Goal: Information Seeking & Learning: Learn about a topic

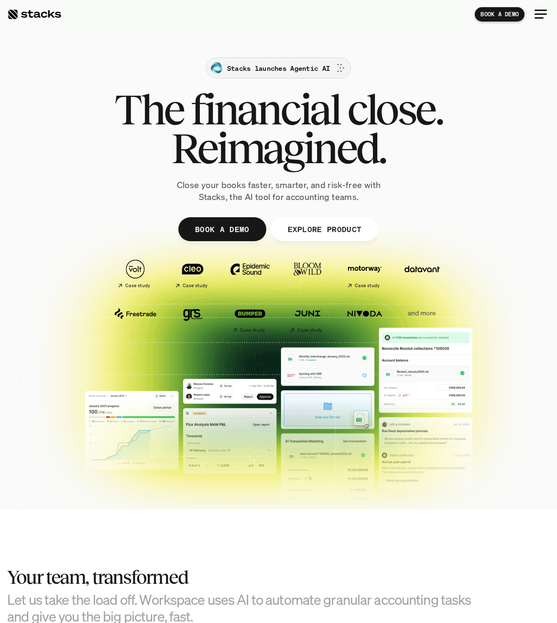
click at [285, 67] on p "Stacks launches Agentic AI" at bounding box center [278, 68] width 103 height 10
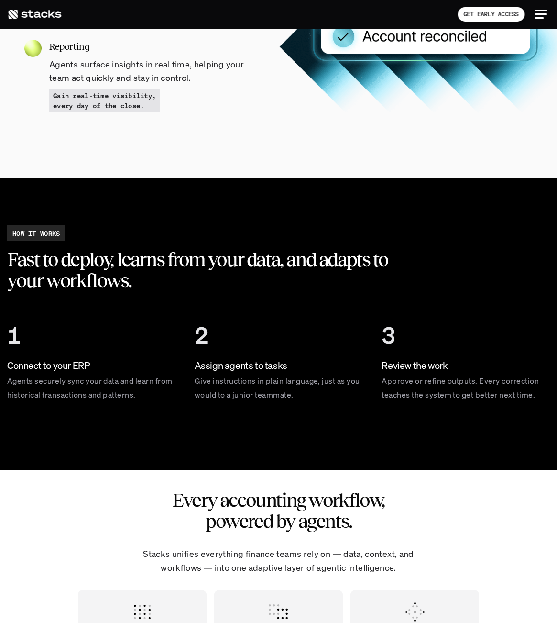
scroll to position [1429, 0]
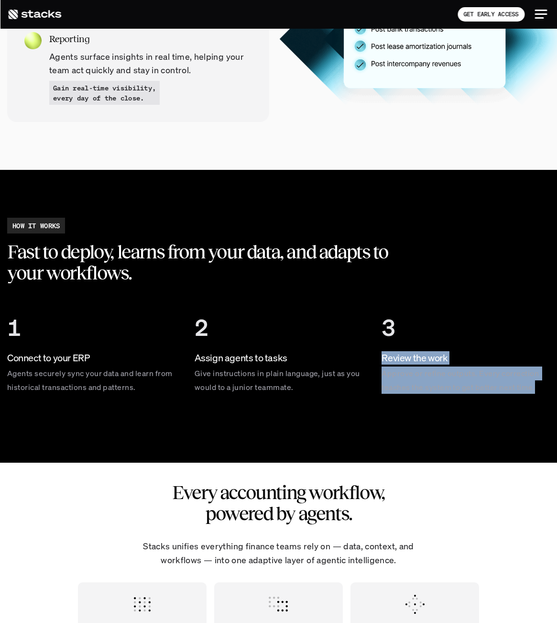
drag, startPoint x: 10, startPoint y: 243, endPoint x: 456, endPoint y: 406, distance: 474.8
click at [418, 283] on div "Fast to deploy, learns from your data, and adapts to your workflows." at bounding box center [212, 262] width 411 height 42
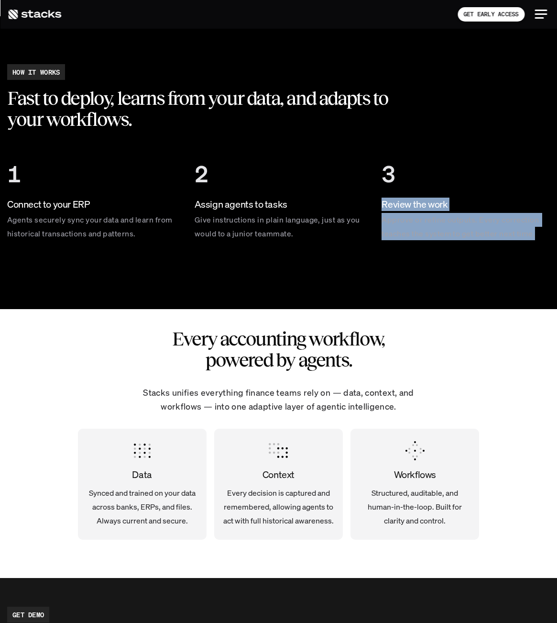
scroll to position [1600, 0]
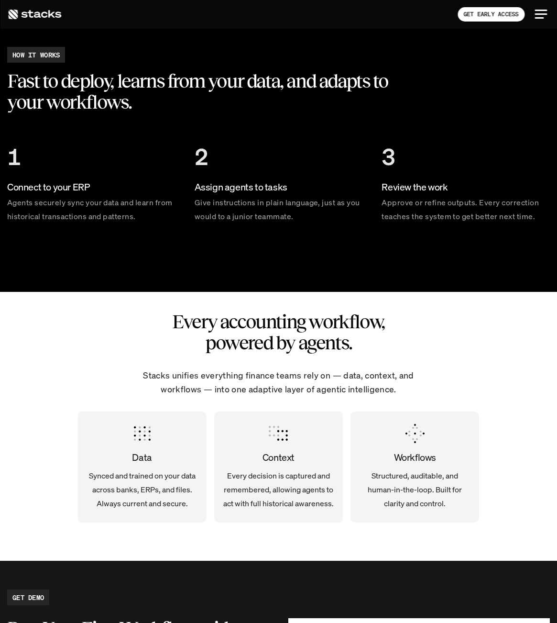
click at [365, 363] on div "Every accounting workflow, powered by agents. Stacks unifies everything finance…" at bounding box center [278, 426] width 557 height 269
drag, startPoint x: 10, startPoint y: 156, endPoint x: 60, endPoint y: 156, distance: 49.7
click at [109, 230] on div "1 Connect to your ERP Agents securely sync your data and learn from historical …" at bounding box center [91, 182] width 168 height 103
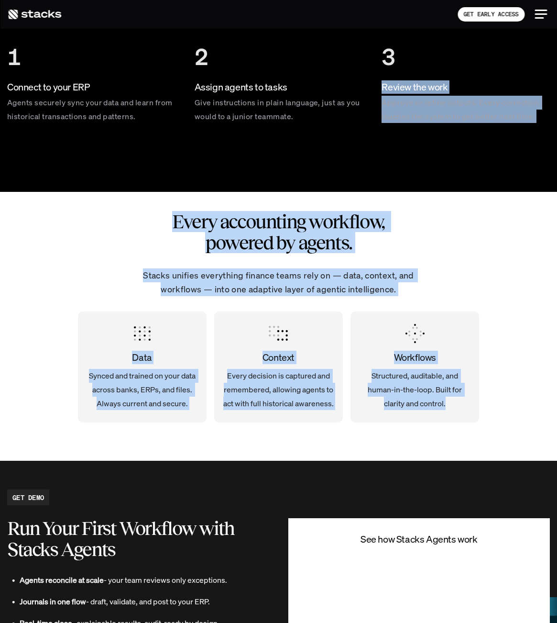
scroll to position [1711, 0]
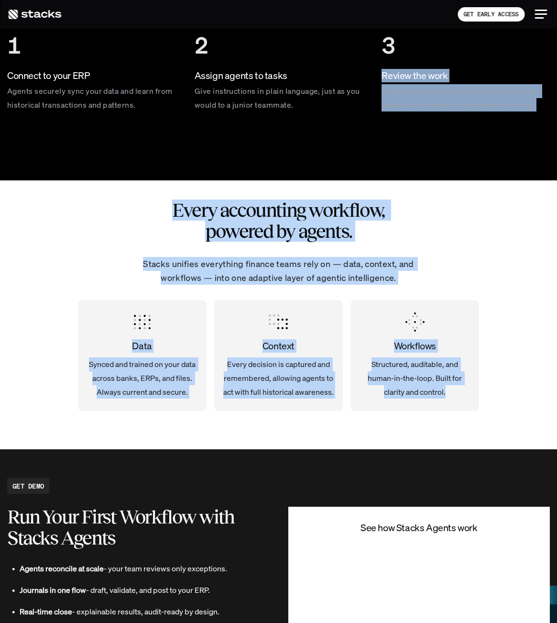
drag, startPoint x: 10, startPoint y: 78, endPoint x: 466, endPoint y: 426, distance: 573.8
copy div "Review the work Approve or refine outputs. Every correction teaches the system …"
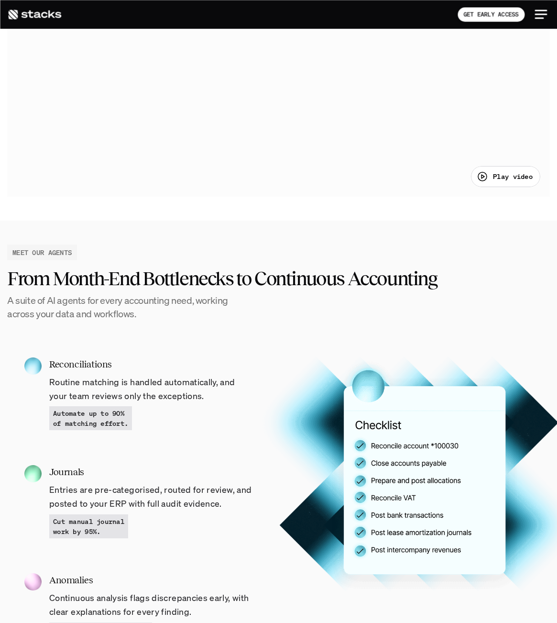
scroll to position [0, 0]
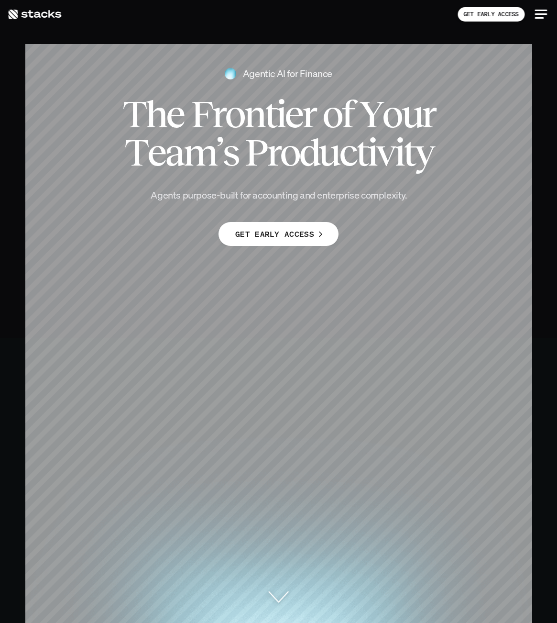
click at [545, 14] on div at bounding box center [541, 13] width 12 height 1
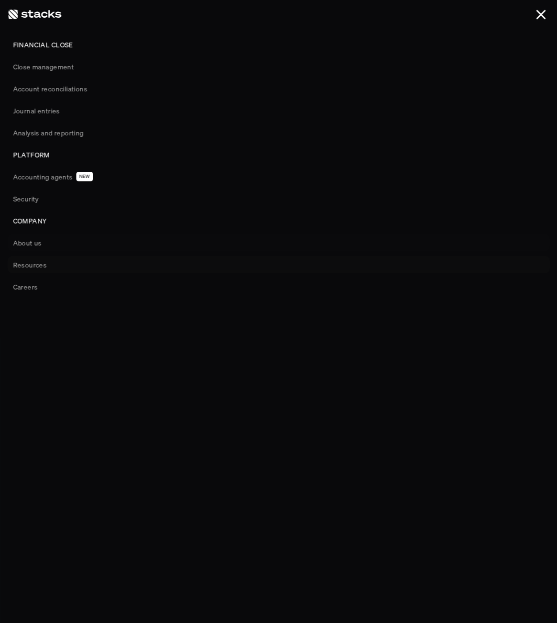
click at [36, 265] on p "Resources" at bounding box center [30, 265] width 34 height 10
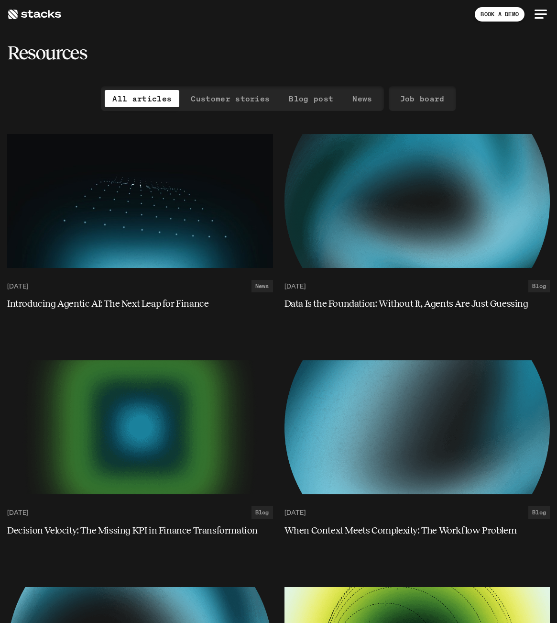
click at [171, 209] on img at bounding box center [140, 201] width 266 height 134
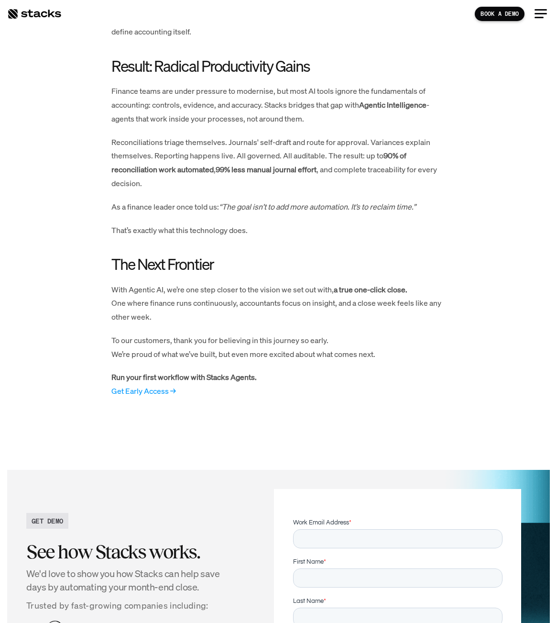
scroll to position [704, 0]
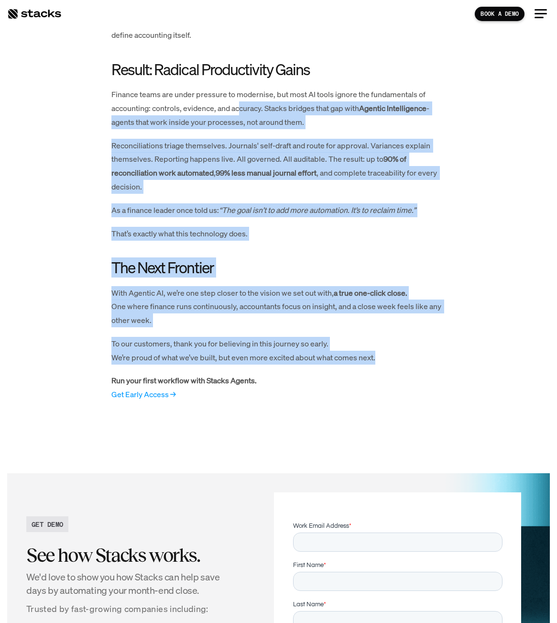
drag, startPoint x: 384, startPoint y: 357, endPoint x: 241, endPoint y: 115, distance: 281.0
click at [241, 115] on div "In February, we launched Stacks with a simple mission: to fix the broken parts …" at bounding box center [278, 79] width 335 height 644
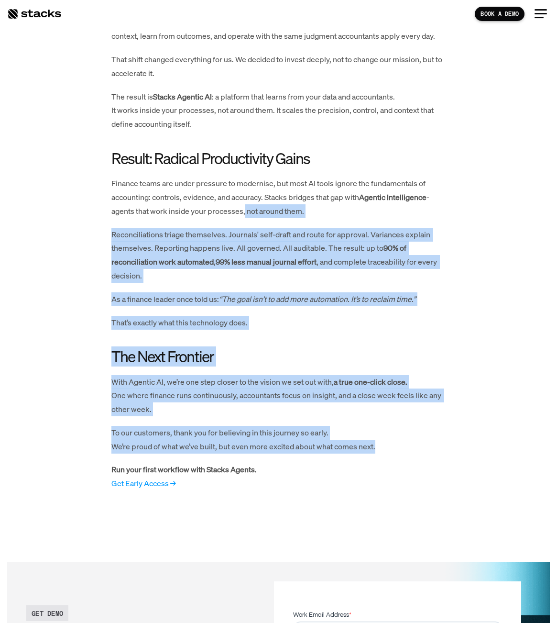
scroll to position [606, 0]
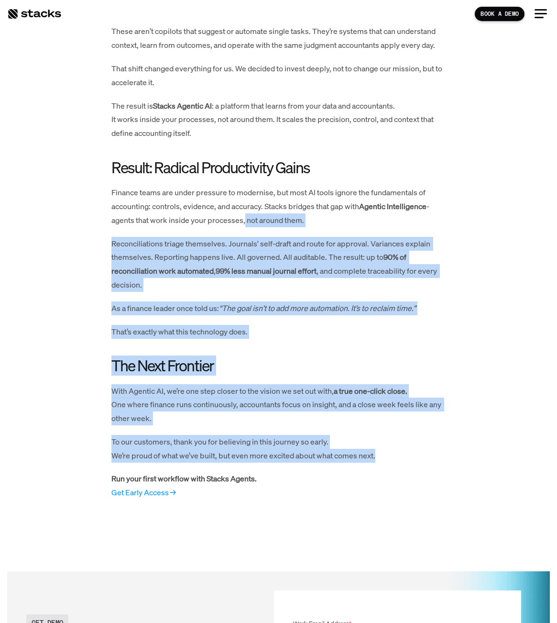
click at [377, 465] on div "In February, we launched Stacks with a simple mission: to fix the broken parts …" at bounding box center [278, 177] width 335 height 644
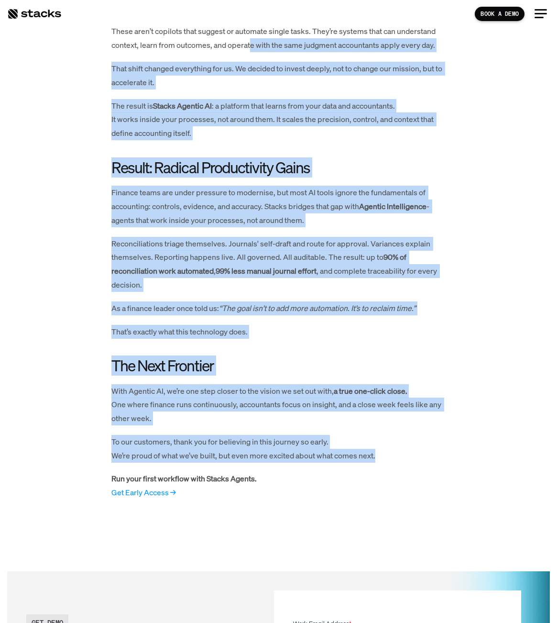
drag, startPoint x: 379, startPoint y: 457, endPoint x: 249, endPoint y: 44, distance: 432.1
click at [249, 44] on div "In February, we launched Stacks with a simple mission: to fix the broken parts …" at bounding box center [278, 177] width 335 height 644
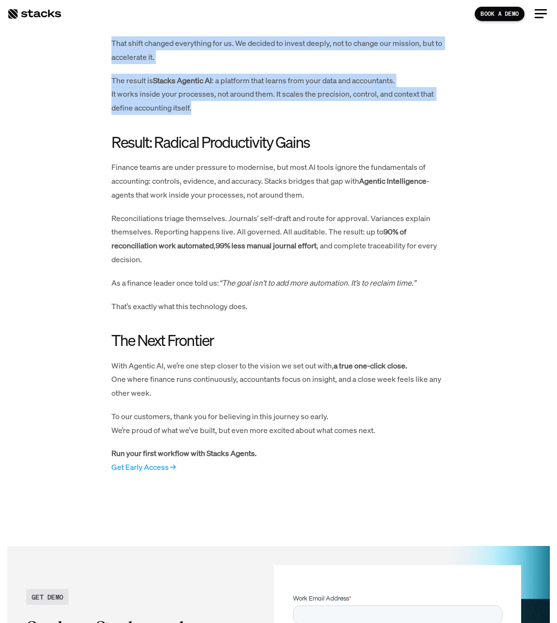
scroll to position [789, 0]
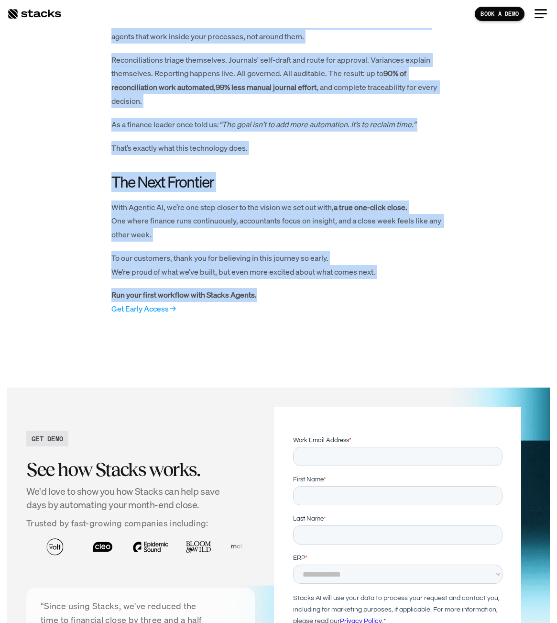
drag, startPoint x: 154, startPoint y: 86, endPoint x: 356, endPoint y: 295, distance: 290.5
copy div "lo ipsumdol Sitame cons a elitse doeiusm: te inc utl etdolo magna al enimadmini…"
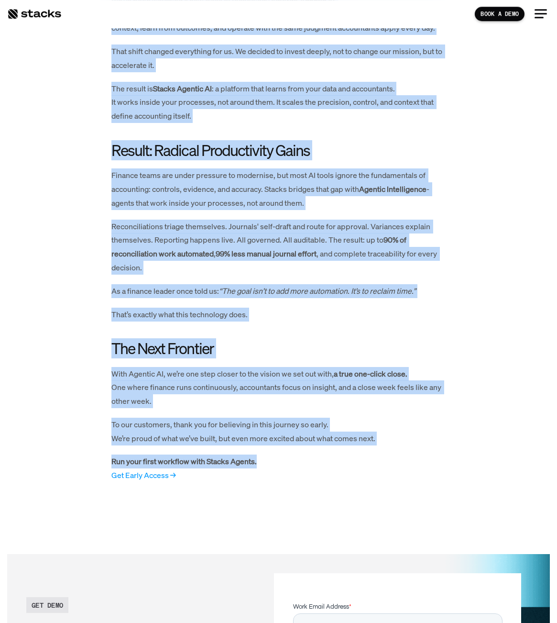
scroll to position [621, 0]
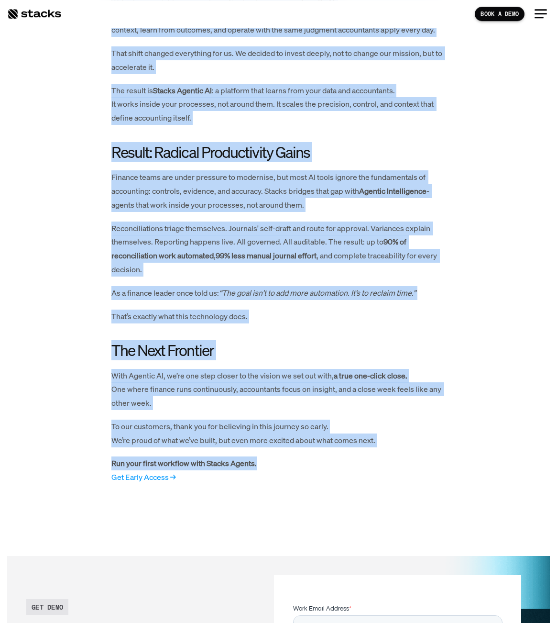
click at [241, 339] on div "In February, we launched Stacks with a simple mission: to fix the broken parts …" at bounding box center [278, 162] width 335 height 644
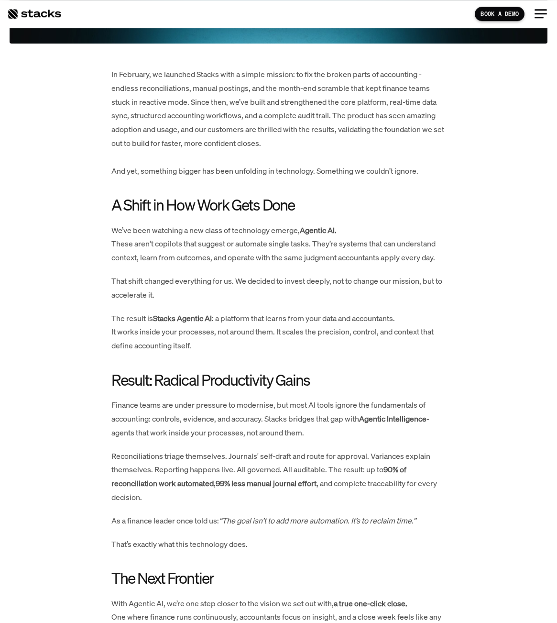
scroll to position [406, 0]
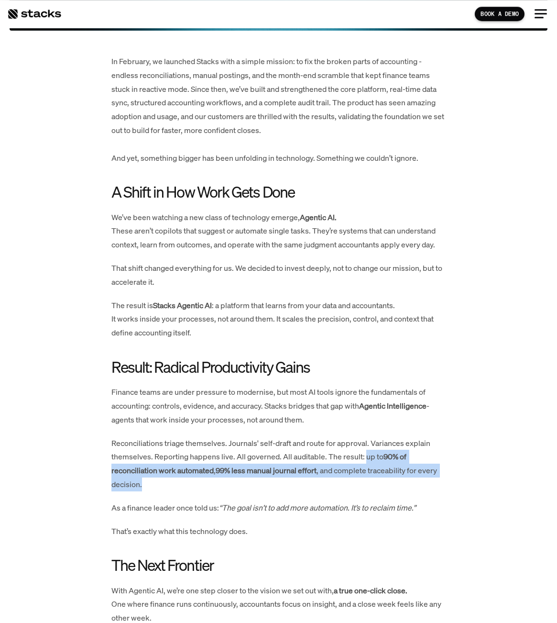
drag, startPoint x: 366, startPoint y: 454, endPoint x: 273, endPoint y: 480, distance: 96.2
click at [273, 480] on p "Reconciliations triage themselves. Journals' self-draft and route for approval.…" at bounding box center [278, 463] width 335 height 55
copy p "up to 90% of reconciliation work automated , 99% less manual journal effort , a…"
